Goal: Information Seeking & Learning: Learn about a topic

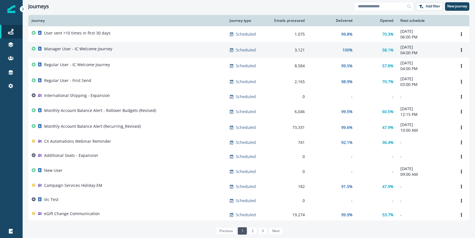
click at [78, 49] on p "Manager User - IC Welcome Journey" at bounding box center [78, 49] width 68 height 6
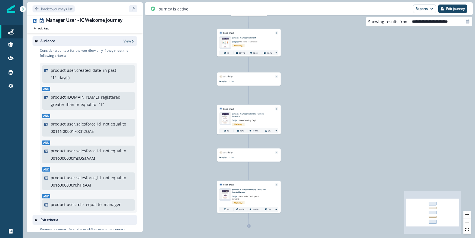
click at [226, 42] on img at bounding box center [225, 43] width 12 height 10
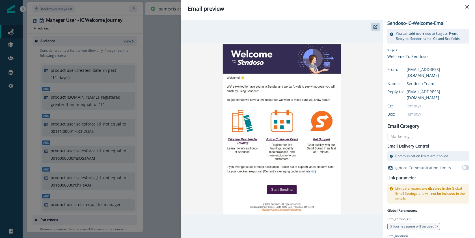
click at [168, 50] on div "Email preview Sendoso-IC-Welcome-Email1 You can add overrides to Subject, From,…" at bounding box center [237, 119] width 475 height 238
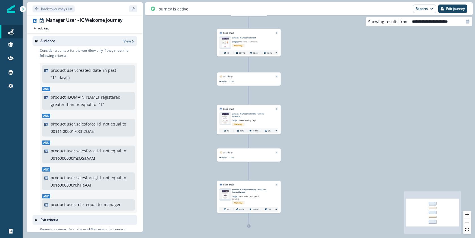
click at [245, 111] on div "Email asset changed, journey reports will be subject to change This asset has o…" at bounding box center [249, 122] width 64 height 24
click at [245, 118] on p "Subject: Make Sending Easy!" at bounding box center [247, 120] width 31 height 4
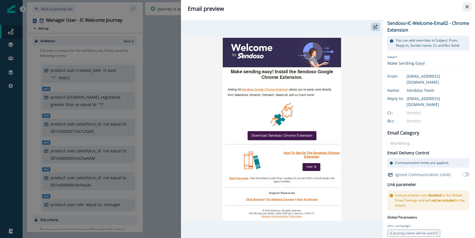
click at [466, 8] on button "Close" at bounding box center [467, 6] width 9 height 9
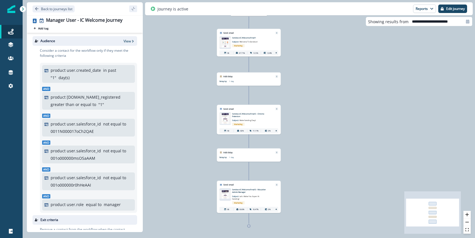
click at [247, 191] on p "Sendoso-IC-Welcome-Email3 - Education Admin/Manager" at bounding box center [252, 190] width 40 height 5
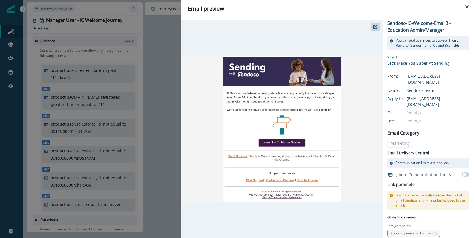
click at [468, 7] on icon "Close" at bounding box center [466, 6] width 3 height 3
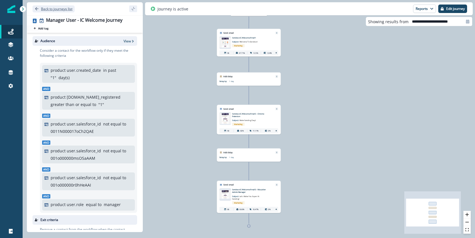
click at [44, 9] on p "Back to journeys list" at bounding box center [56, 9] width 31 height 5
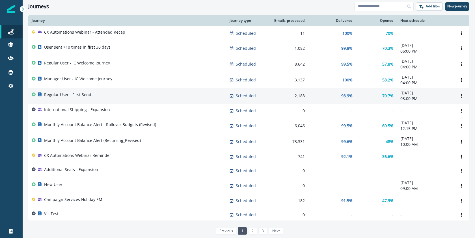
click at [74, 97] on p "Regular User - First Send" at bounding box center [67, 95] width 47 height 6
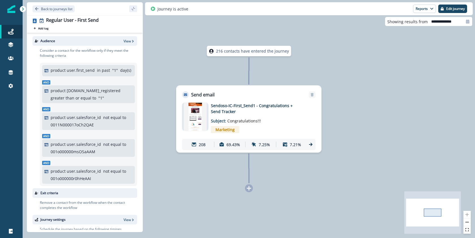
click at [186, 115] on img at bounding box center [195, 117] width 23 height 28
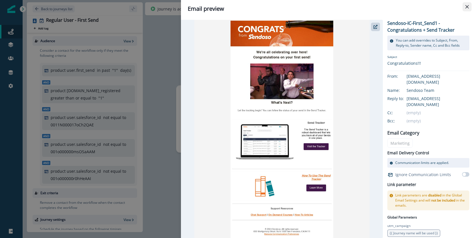
click at [469, 7] on button "Close" at bounding box center [467, 6] width 9 height 9
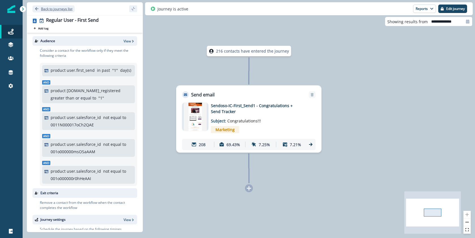
click at [40, 8] on button "Back to journeys list" at bounding box center [54, 8] width 42 height 7
